Goal: Information Seeking & Learning: Learn about a topic

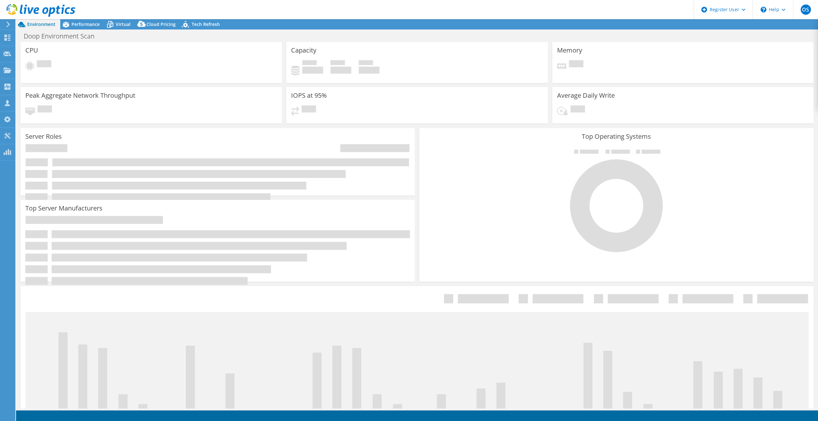
select select "USD"
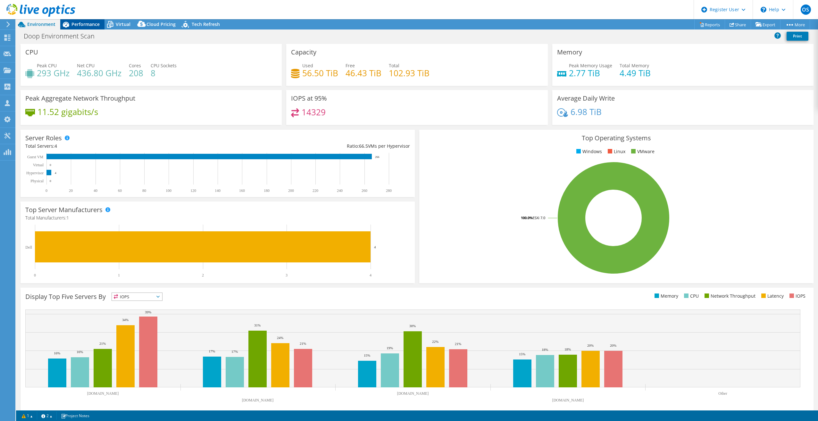
click at [75, 28] on div "Performance" at bounding box center [82, 24] width 44 height 10
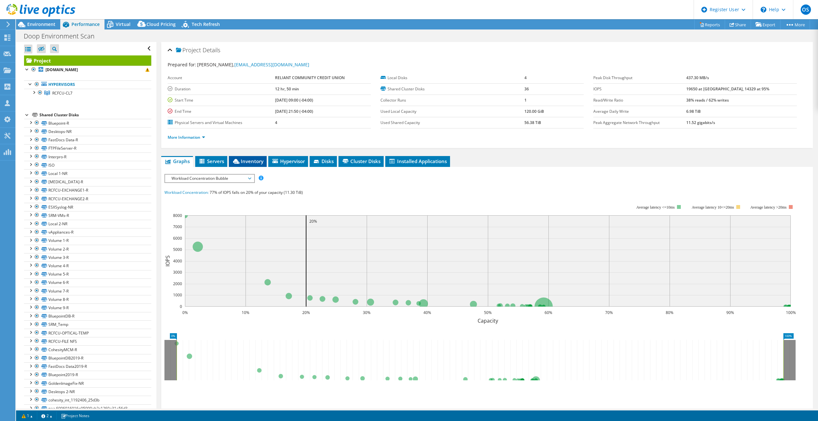
click at [253, 158] on span "Inventory" at bounding box center [247, 161] width 31 height 6
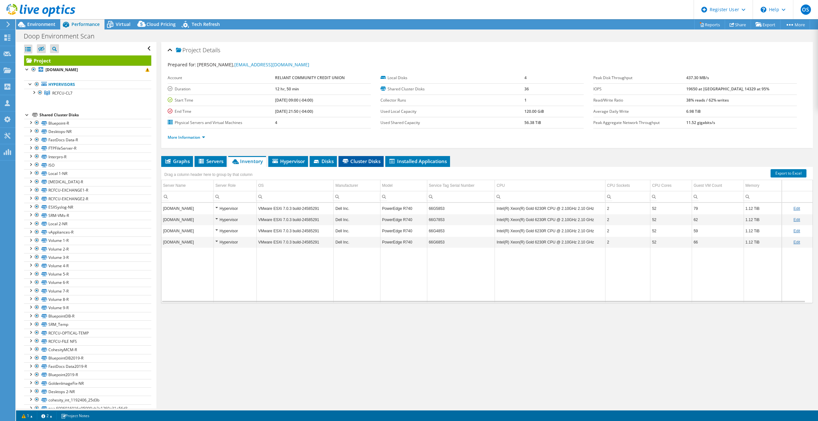
click at [362, 159] on span "Cluster Disks" at bounding box center [361, 161] width 39 height 6
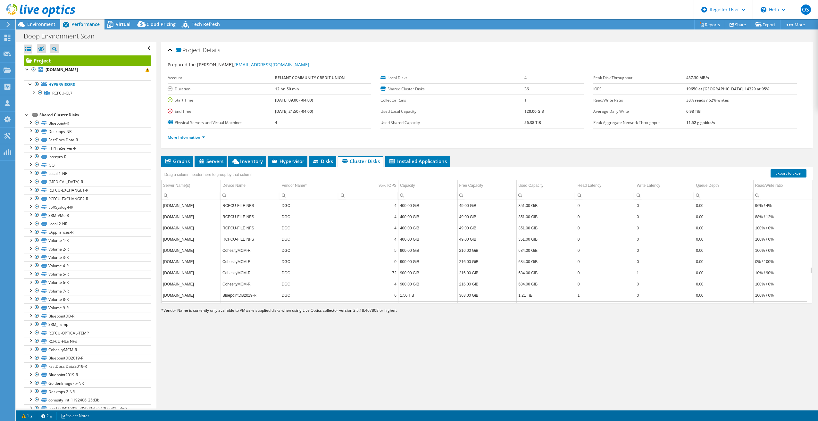
scroll to position [1052, 0]
click at [284, 164] on li "Hypervisor" at bounding box center [288, 161] width 40 height 11
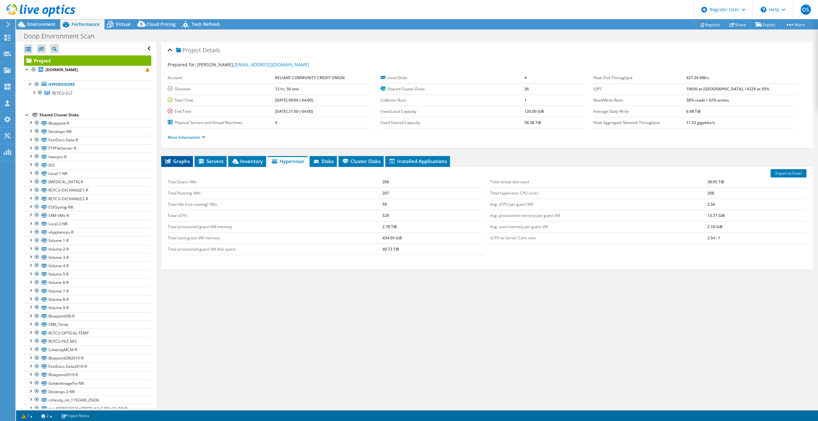
click at [163, 162] on li "Graphs" at bounding box center [177, 161] width 32 height 11
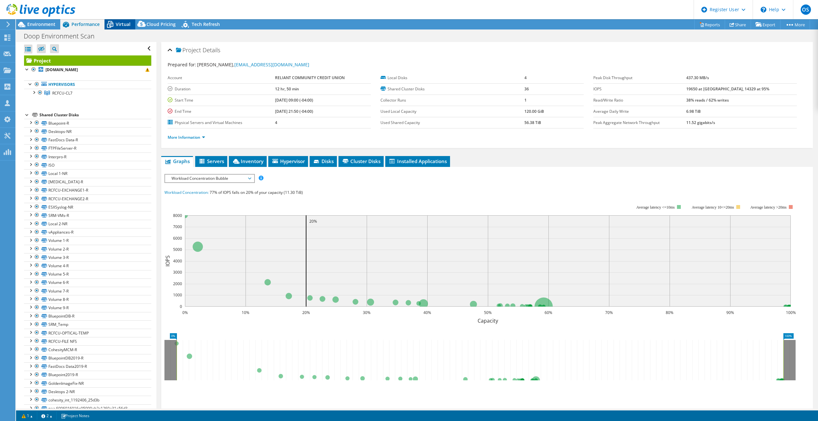
click at [122, 24] on span "Virtual" at bounding box center [123, 24] width 15 height 6
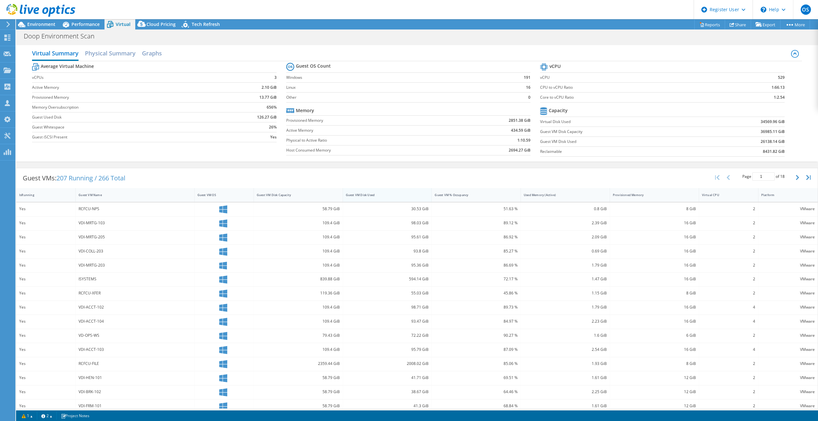
click at [364, 194] on div "Guest VM Disk Used" at bounding box center [383, 195] width 75 height 4
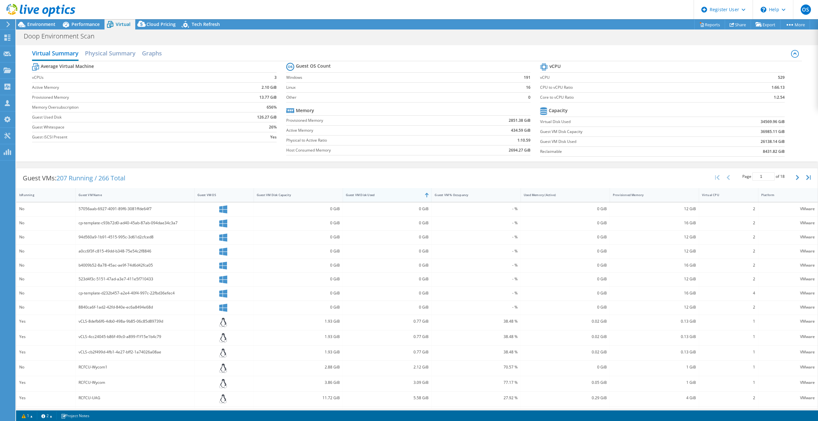
click at [363, 194] on div "Guest VM Disk Used" at bounding box center [383, 195] width 75 height 4
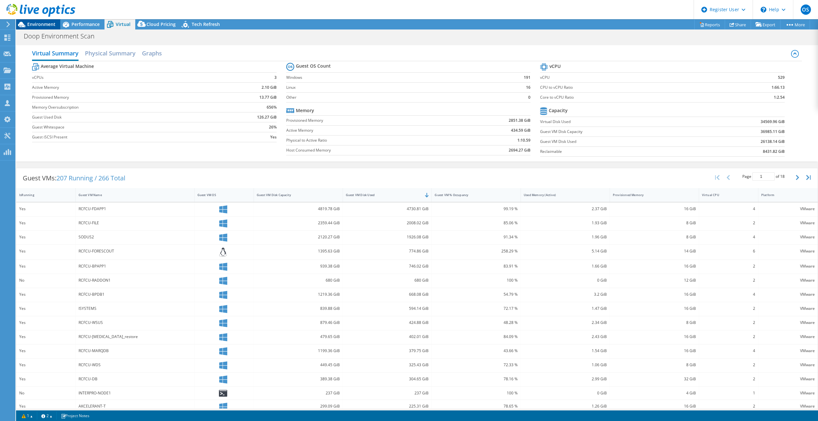
click at [40, 28] on div "Environment" at bounding box center [38, 24] width 44 height 10
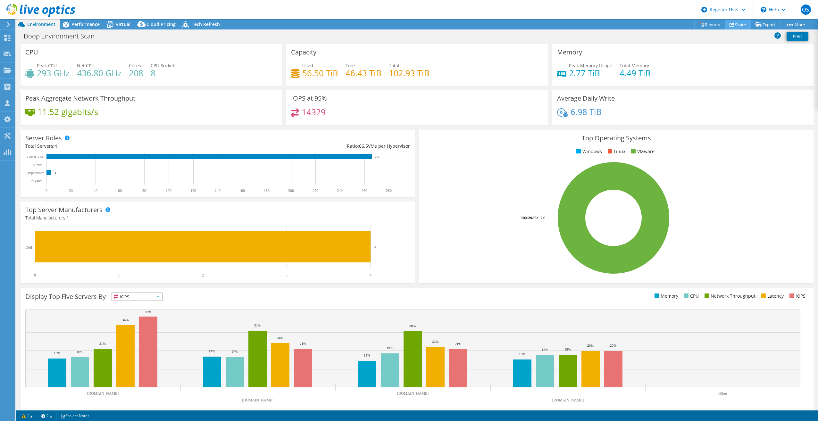
click at [739, 21] on link "Share" at bounding box center [738, 25] width 26 height 10
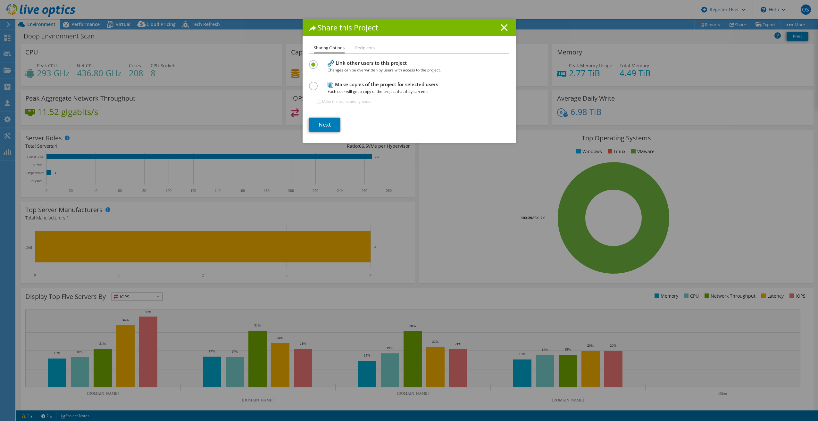
click at [503, 28] on line at bounding box center [504, 27] width 6 height 6
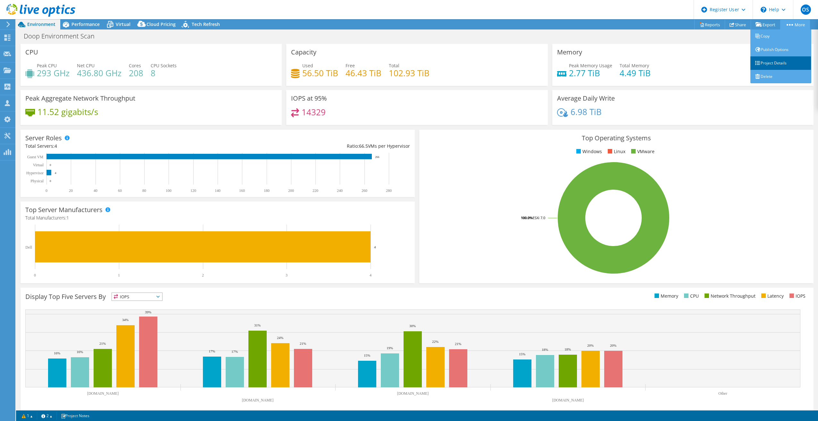
click at [772, 63] on link "Project Details" at bounding box center [781, 62] width 61 height 13
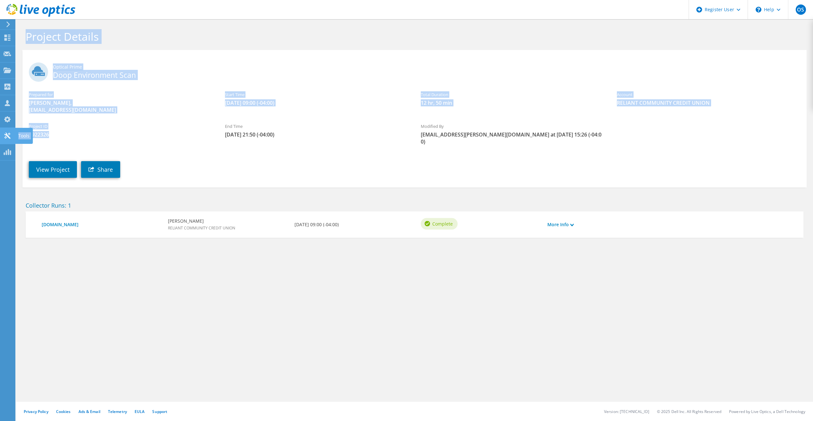
drag, startPoint x: 48, startPoint y: 134, endPoint x: 7, endPoint y: 144, distance: 42.2
click at [7, 144] on div "OS Dell User Owen Shullaw Owen.Shullaw@dell.com Dell My Profile Log Out \n Help…" at bounding box center [406, 210] width 813 height 421
drag, startPoint x: 7, startPoint y: 144, endPoint x: 50, endPoint y: 132, distance: 44.8
click at [50, 132] on span "2922326" at bounding box center [120, 134] width 183 height 7
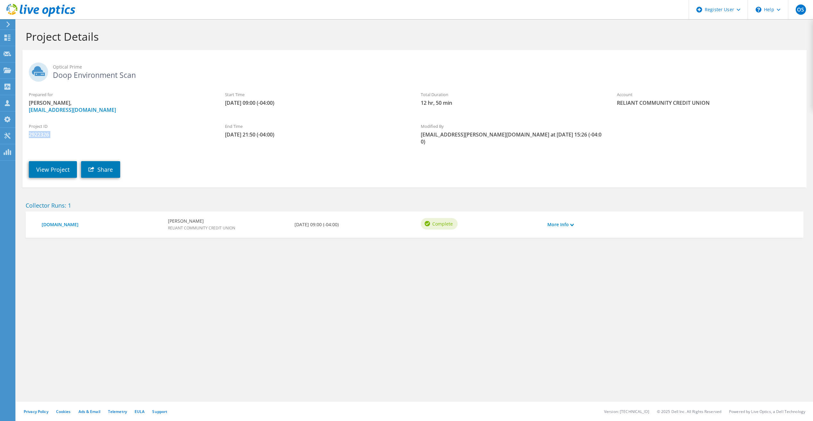
drag, startPoint x: 50, startPoint y: 132, endPoint x: 30, endPoint y: 133, distance: 19.9
click at [30, 133] on span "2922326" at bounding box center [120, 134] width 183 height 7
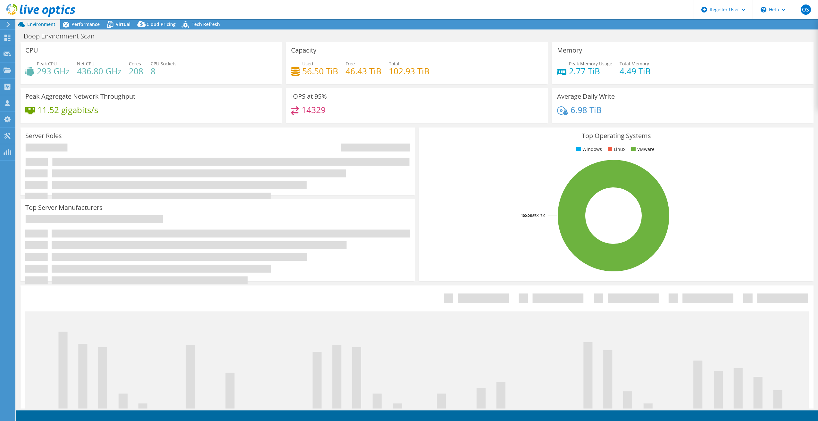
select select "SelectRegion"
select select "USD"
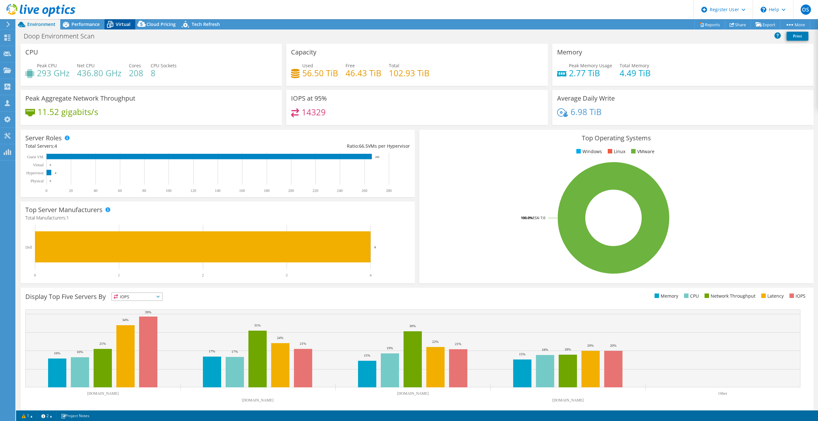
click at [117, 23] on span "Virtual" at bounding box center [123, 24] width 15 height 6
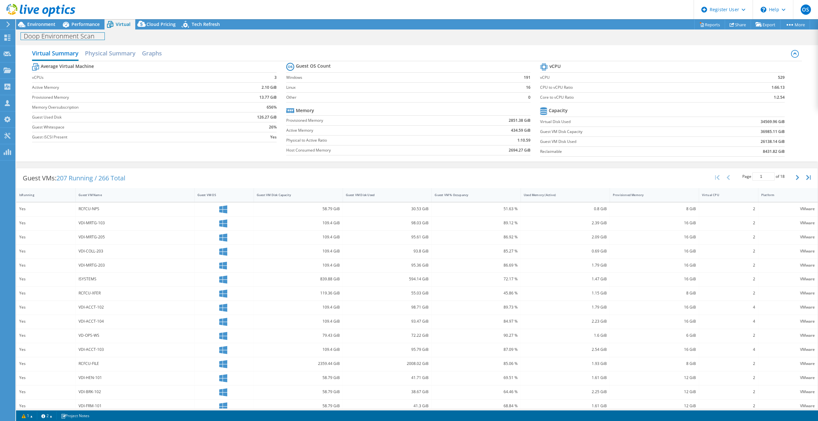
click at [38, 33] on h1 "Doop Environment Scan" at bounding box center [63, 36] width 84 height 7
click at [39, 29] on div "Environment" at bounding box center [38, 24] width 44 height 10
